Goal: Task Accomplishment & Management: Complete application form

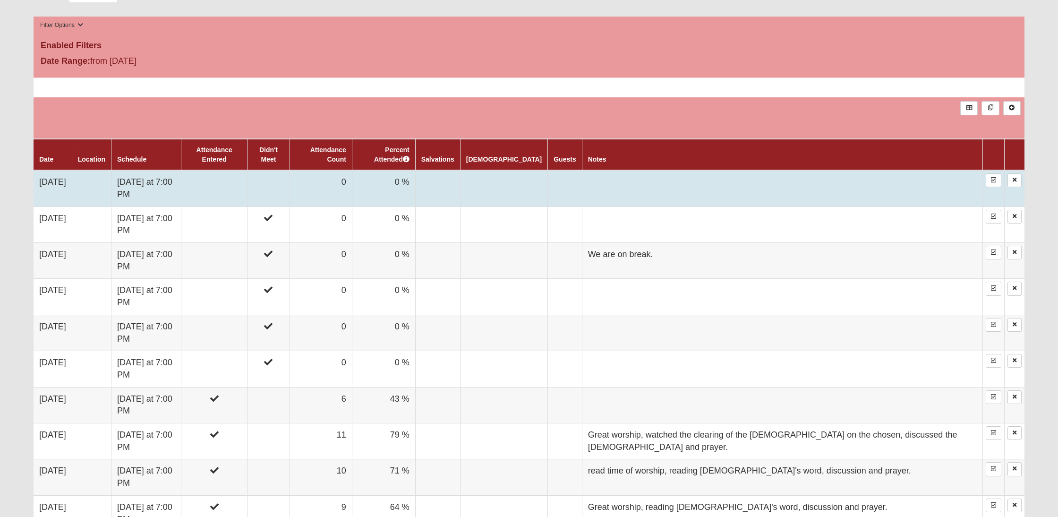
scroll to position [465, 0]
click at [50, 181] on td "[DATE]" at bounding box center [53, 188] width 38 height 36
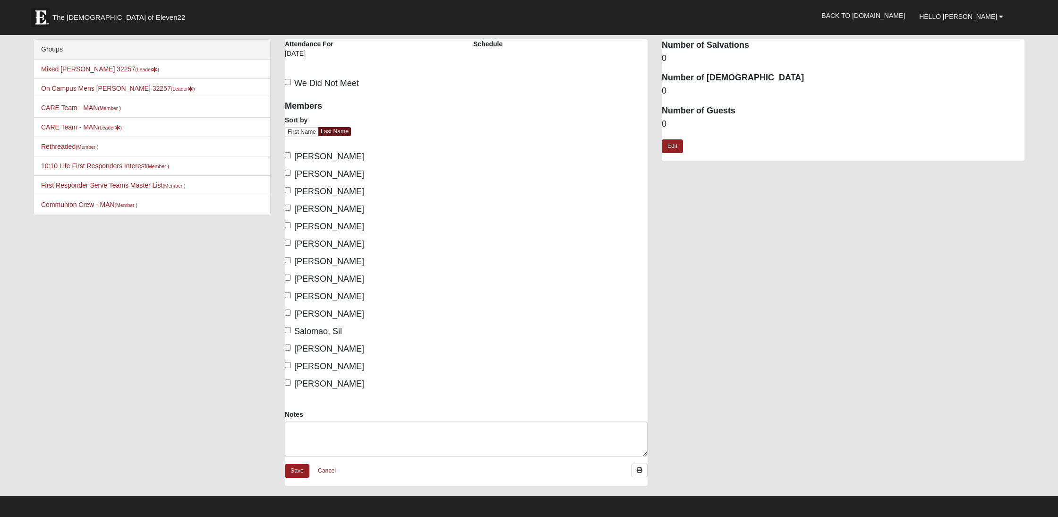
scroll to position [0, 0]
click at [289, 174] on input "Brown, Sarah" at bounding box center [288, 173] width 6 height 6
checkbox input "true"
click at [289, 244] on input "Gruber, Daureen" at bounding box center [288, 243] width 6 height 6
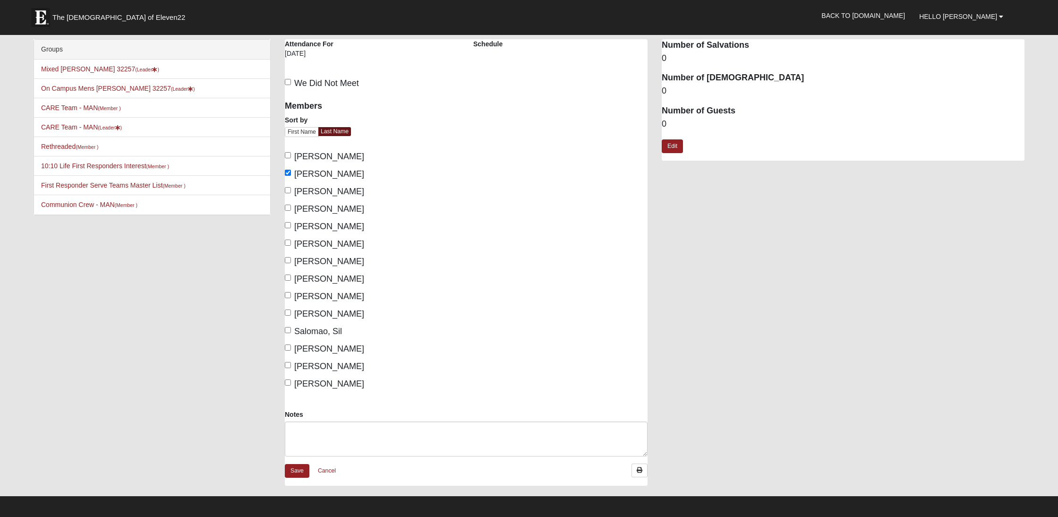
checkbox input "true"
drag, startPoint x: 287, startPoint y: 260, endPoint x: 292, endPoint y: 267, distance: 8.3
click at [287, 260] on input "Gruber, Michael" at bounding box center [288, 260] width 6 height 6
checkbox input "true"
drag, startPoint x: 292, startPoint y: 280, endPoint x: 288, endPoint y: 295, distance: 15.0
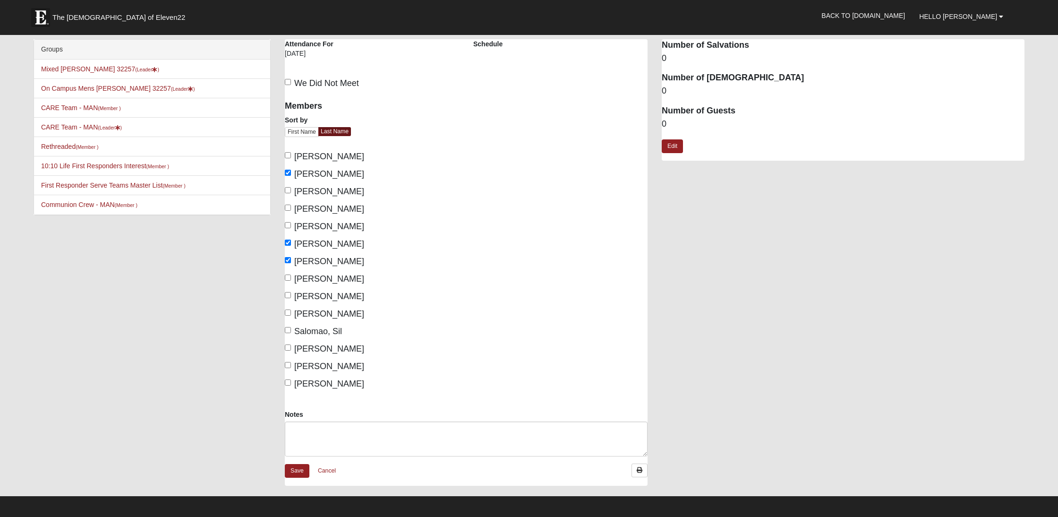
click at [292, 280] on label "Marsh, Lisa" at bounding box center [324, 279] width 79 height 13
click at [291, 280] on input "Marsh, Lisa" at bounding box center [288, 278] width 6 height 6
checkbox input "true"
click at [289, 295] on input "Marsh, Tony" at bounding box center [288, 295] width 6 height 6
checkbox input "true"
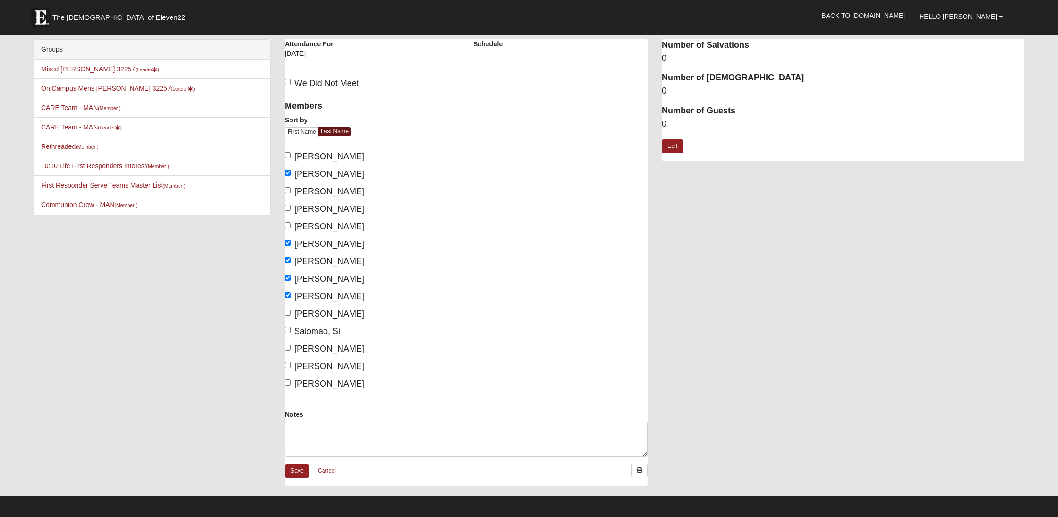
click at [292, 368] on label "Talmadge, Lynn" at bounding box center [324, 366] width 79 height 13
click at [291, 368] on input "Talmadge, Lynn" at bounding box center [288, 365] width 6 height 6
checkbox input "true"
click at [289, 384] on input "Zambrana, LeAnne" at bounding box center [288, 382] width 6 height 6
checkbox input "true"
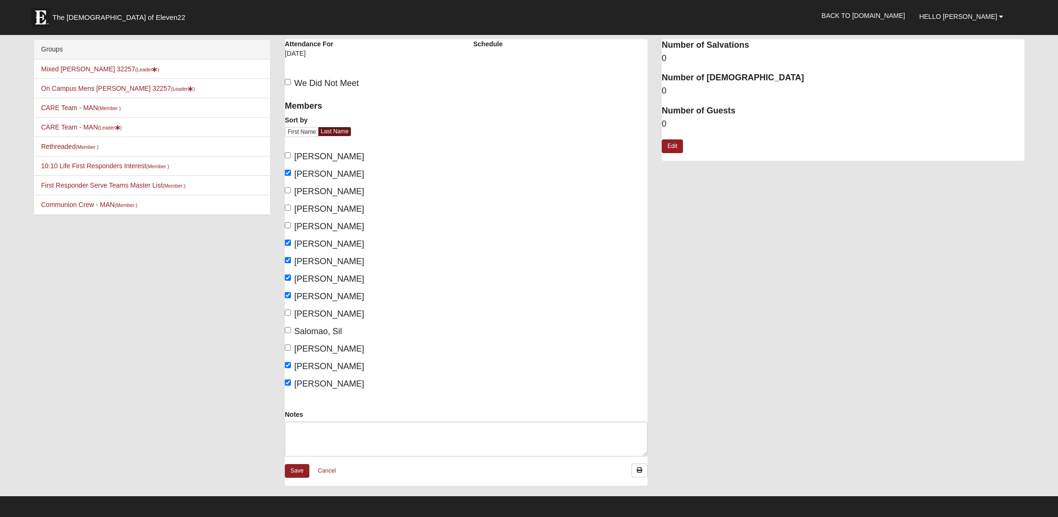
click at [290, 314] on input "Rosales, Vicky" at bounding box center [288, 313] width 6 height 6
checkbox input "true"
click at [288, 193] on label "Gerace, Carmela" at bounding box center [324, 191] width 79 height 13
click at [288, 193] on input "Gerace, Carmela" at bounding box center [288, 190] width 6 height 6
checkbox input "true"
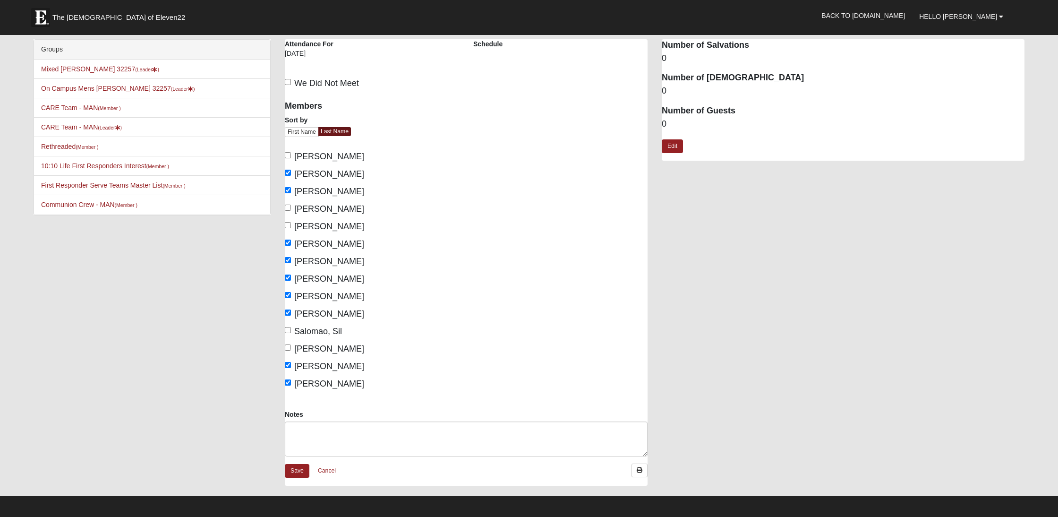
click at [291, 210] on label "Gerace, Mark" at bounding box center [324, 209] width 79 height 13
click at [291, 210] on input "Gerace, Mark" at bounding box center [288, 208] width 6 height 6
checkbox input "true"
click at [288, 226] on input "Gomez, Licet" at bounding box center [288, 225] width 6 height 6
checkbox input "true"
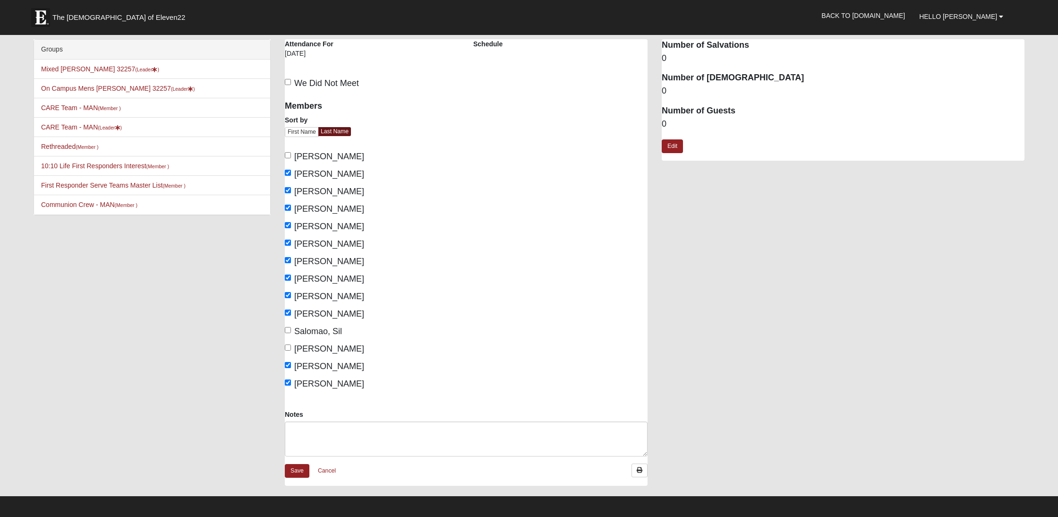
scroll to position [0, 0]
click at [308, 430] on textarea "Notes" at bounding box center [466, 438] width 363 height 35
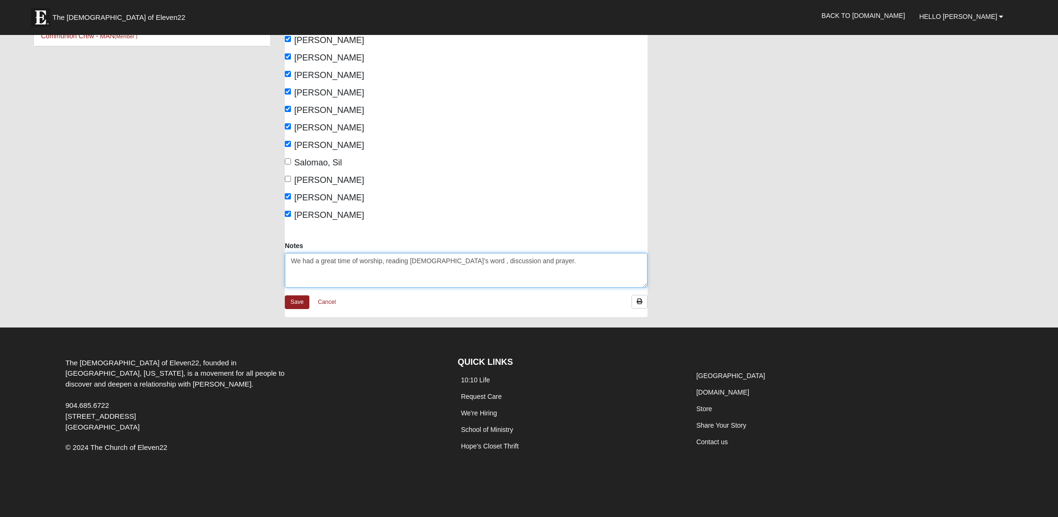
scroll to position [168, 0]
type textarea "We had a great time of worship, reading God's word , discussion and prayer."
click at [298, 304] on link "Save" at bounding box center [297, 303] width 25 height 14
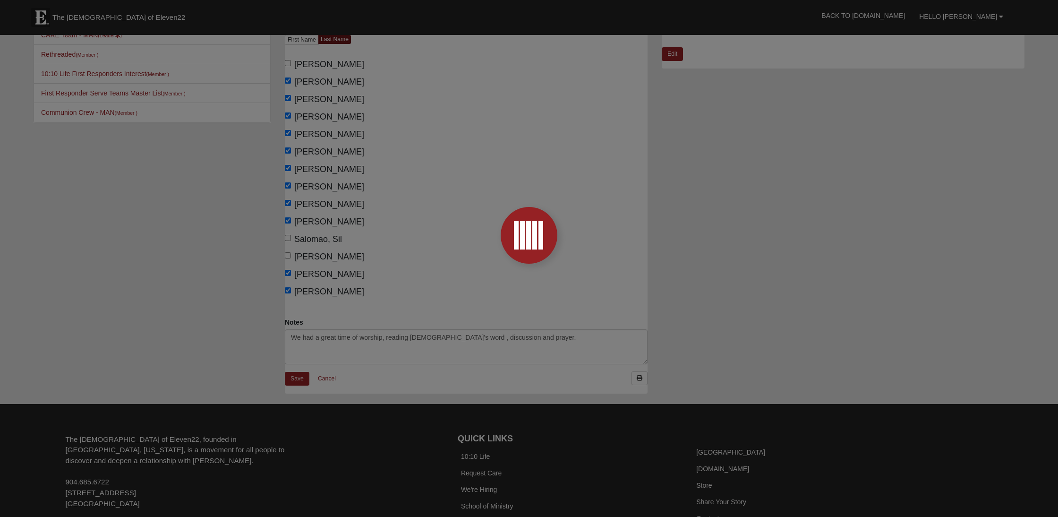
scroll to position [93, 0]
drag, startPoint x: 291, startPoint y: 380, endPoint x: 286, endPoint y: 379, distance: 4.8
click at [290, 379] on div at bounding box center [529, 258] width 1058 height 517
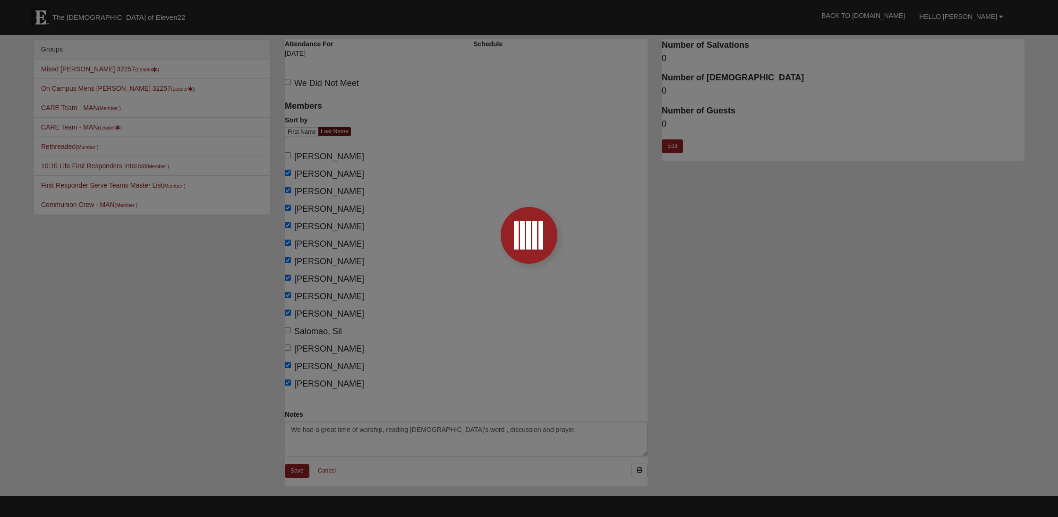
scroll to position [0, 0]
